Goal: Task Accomplishment & Management: Manage account settings

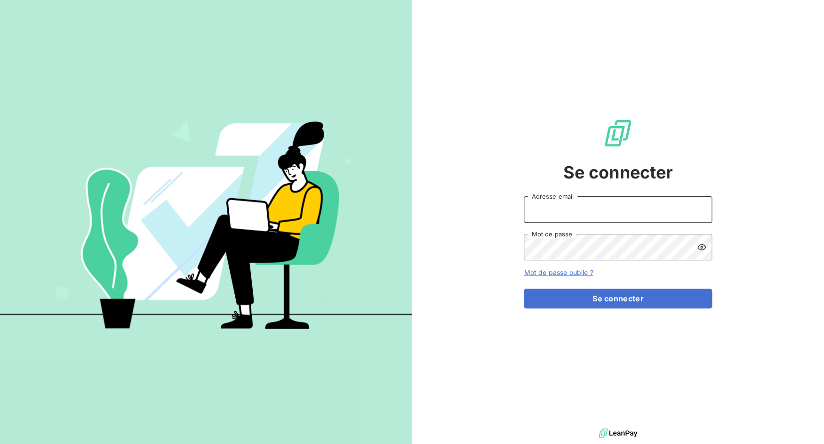
click at [526, 213] on input "Adresse email" at bounding box center [618, 209] width 188 height 26
drag, startPoint x: 558, startPoint y: 211, endPoint x: 604, endPoint y: 216, distance: 45.9
click at [602, 216] on input "admin@3dcelo" at bounding box center [618, 209] width 188 height 26
type input "admin@aaalocatour"
click at [524, 288] on button "Se connecter" at bounding box center [618, 298] width 188 height 20
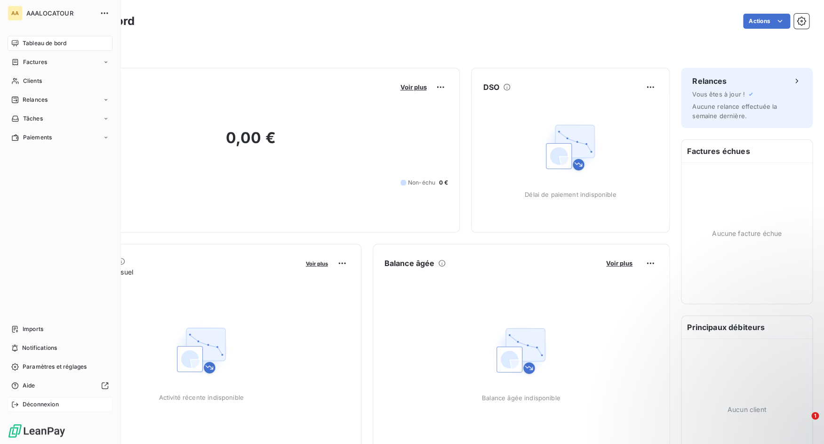
click at [17, 401] on icon at bounding box center [15, 404] width 8 height 8
